Goal: Task Accomplishment & Management: Manage account settings

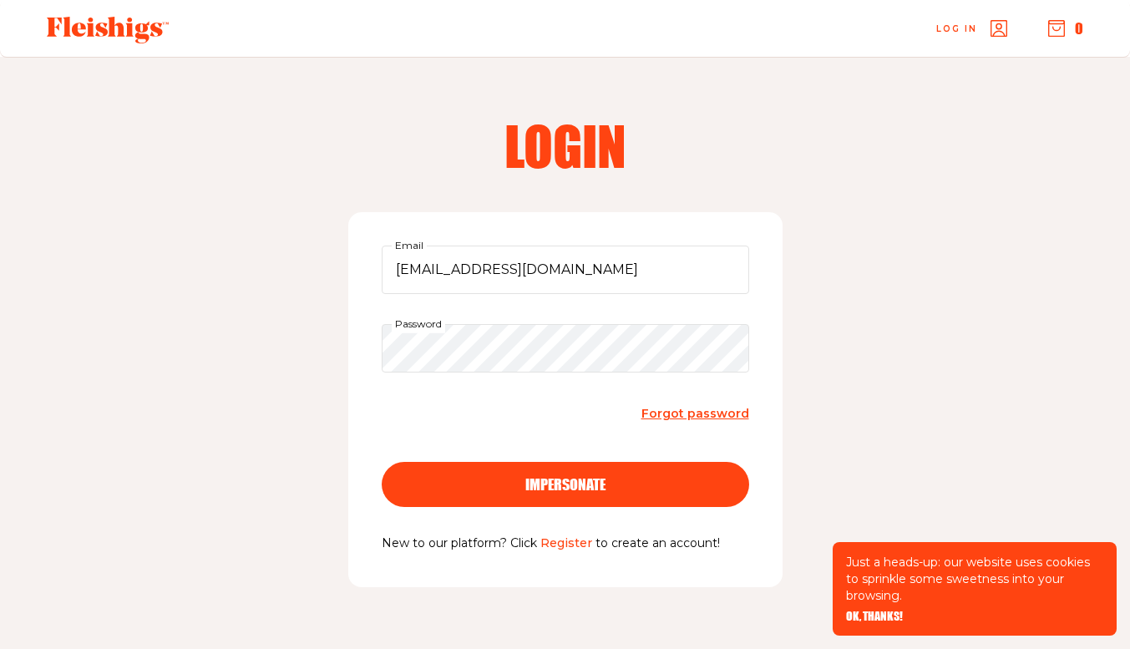
click at [591, 477] on span "impersonate" at bounding box center [565, 469] width 80 height 15
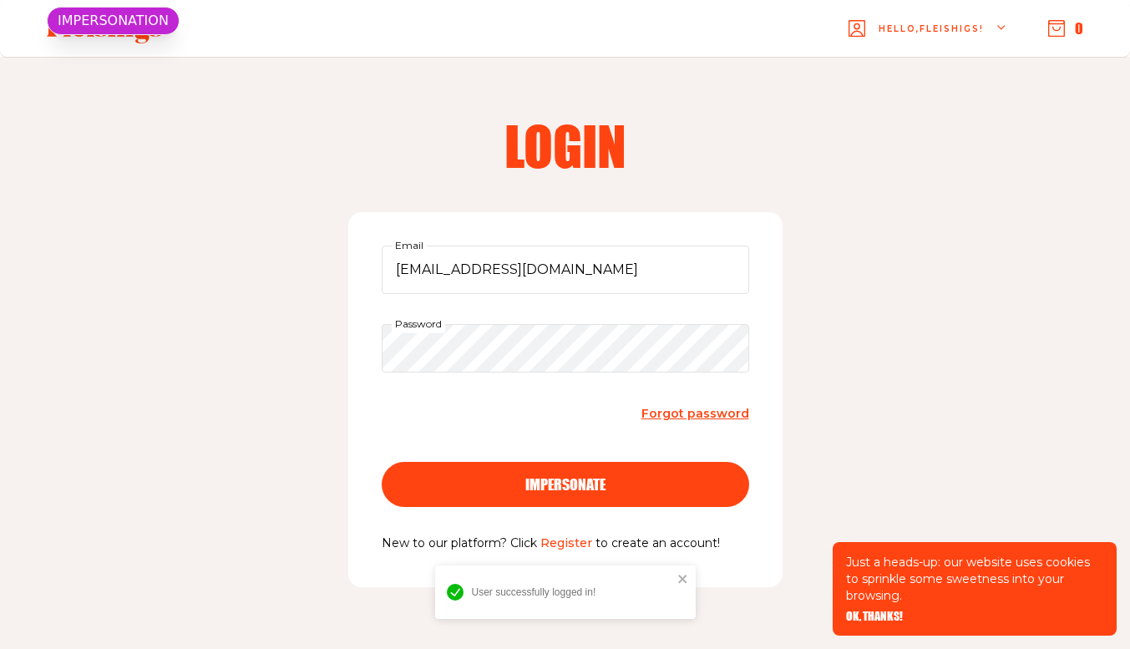
click at [877, 611] on span "OK, THANKS!" at bounding box center [874, 605] width 57 height 12
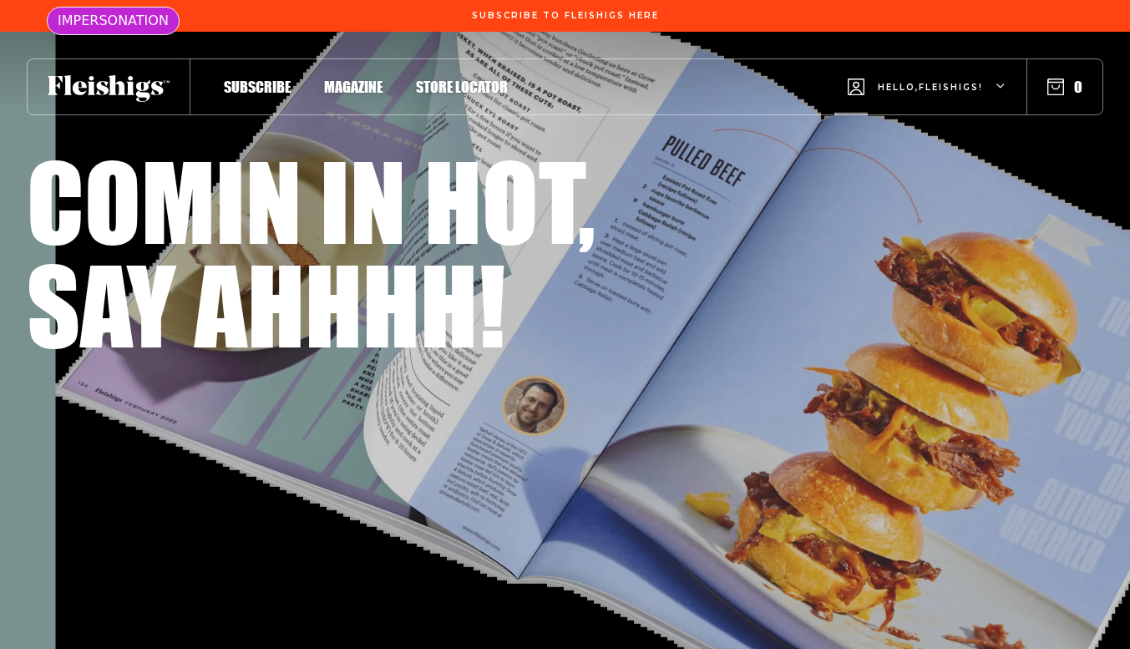
click at [968, 70] on div "Hello, Fleishigs !" at bounding box center [927, 87] width 159 height 66
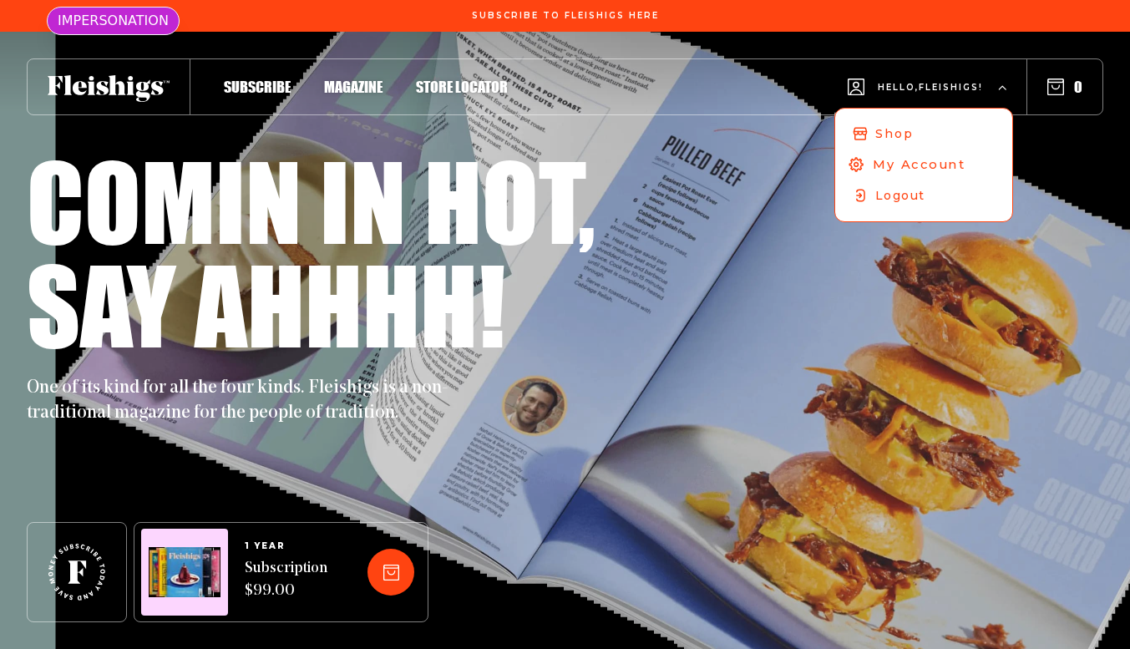
click at [899, 164] on span "My Account" at bounding box center [919, 164] width 93 height 18
